Goal: Navigation & Orientation: Find specific page/section

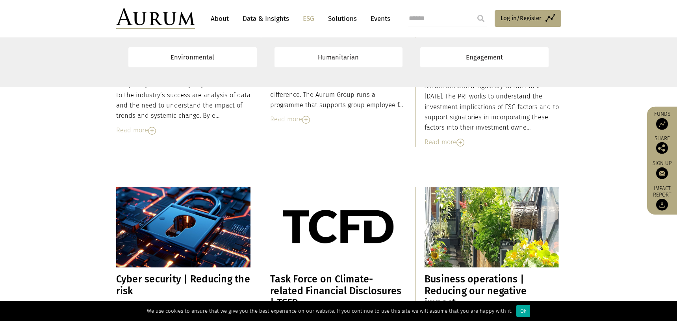
scroll to position [4808, 0]
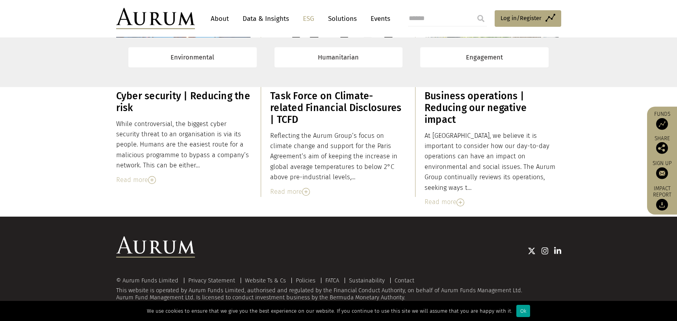
click at [516, 310] on div "Ok" at bounding box center [523, 311] width 14 height 12
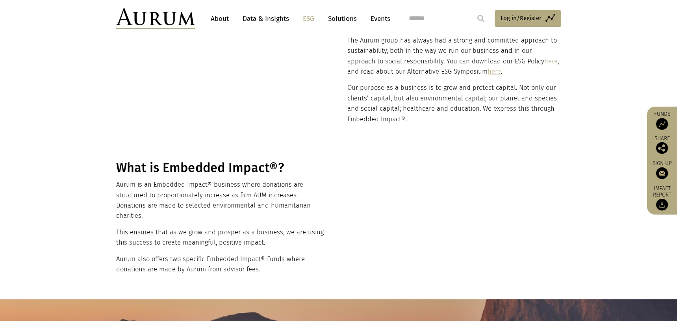
scroll to position [0, 0]
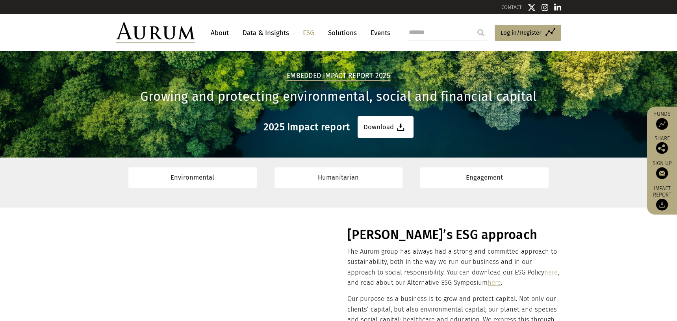
click at [219, 33] on link "About" at bounding box center [220, 33] width 26 height 15
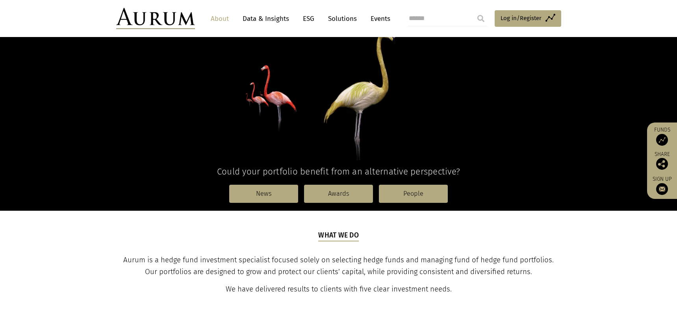
scroll to position [96, 0]
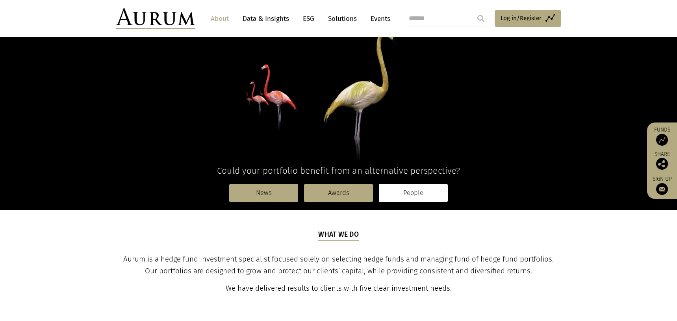
click at [422, 195] on link "People" at bounding box center [413, 193] width 69 height 18
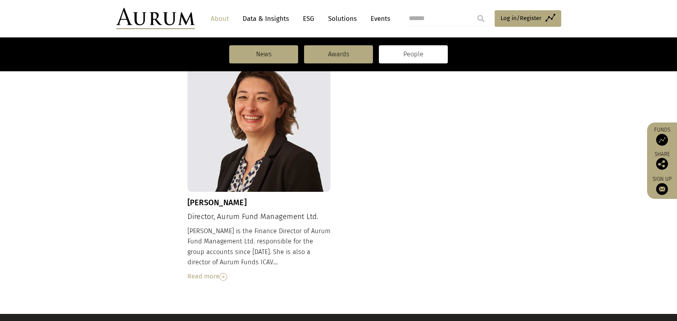
scroll to position [822, 0]
